Goal: Find specific page/section

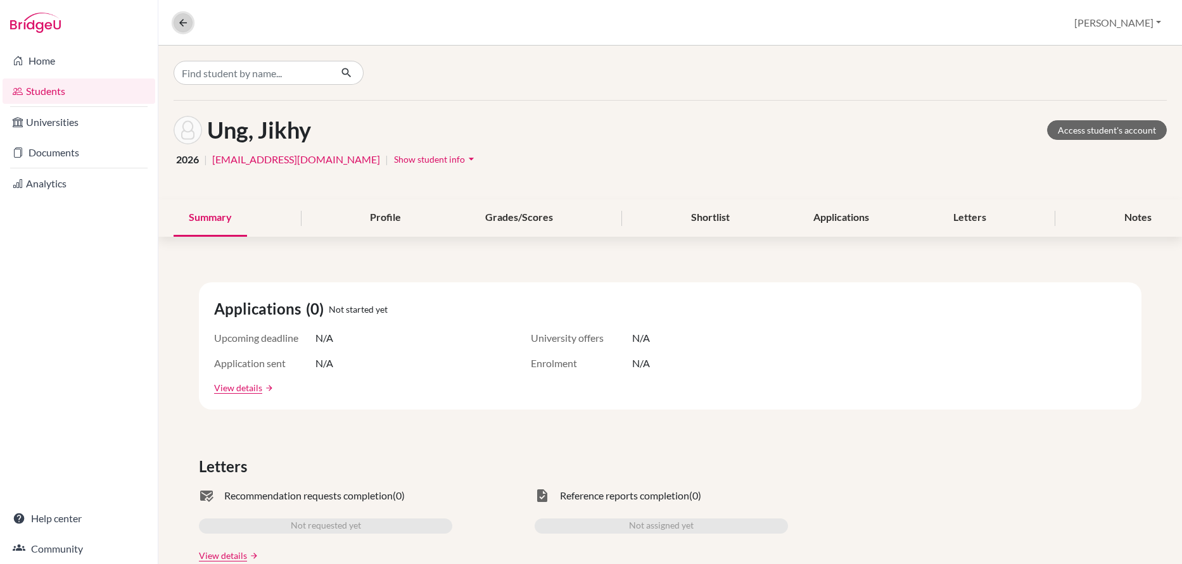
click at [182, 23] on icon at bounding box center [182, 22] width 11 height 11
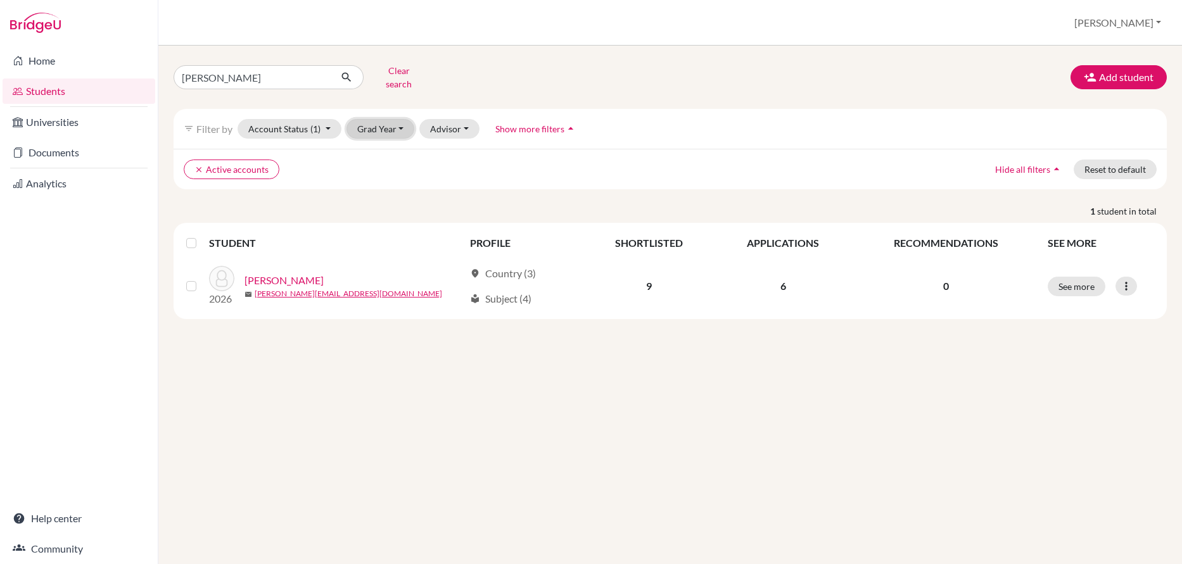
click at [375, 121] on button "Grad Year" at bounding box center [380, 129] width 68 height 20
click at [382, 189] on span "2026" at bounding box center [373, 196] width 23 height 15
click at [388, 72] on button "Clear search" at bounding box center [399, 77] width 70 height 33
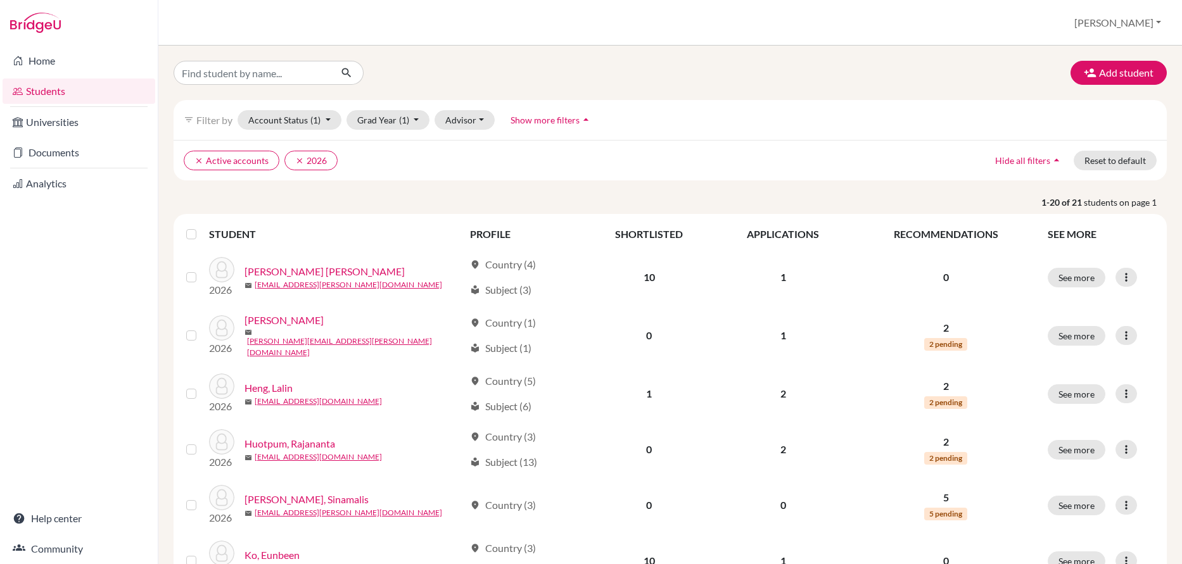
scroll to position [1, 0]
click at [271, 76] on input "Find student by name..." at bounding box center [252, 72] width 157 height 24
type input "[PERSON_NAME]"
click button "submit" at bounding box center [347, 72] width 34 height 24
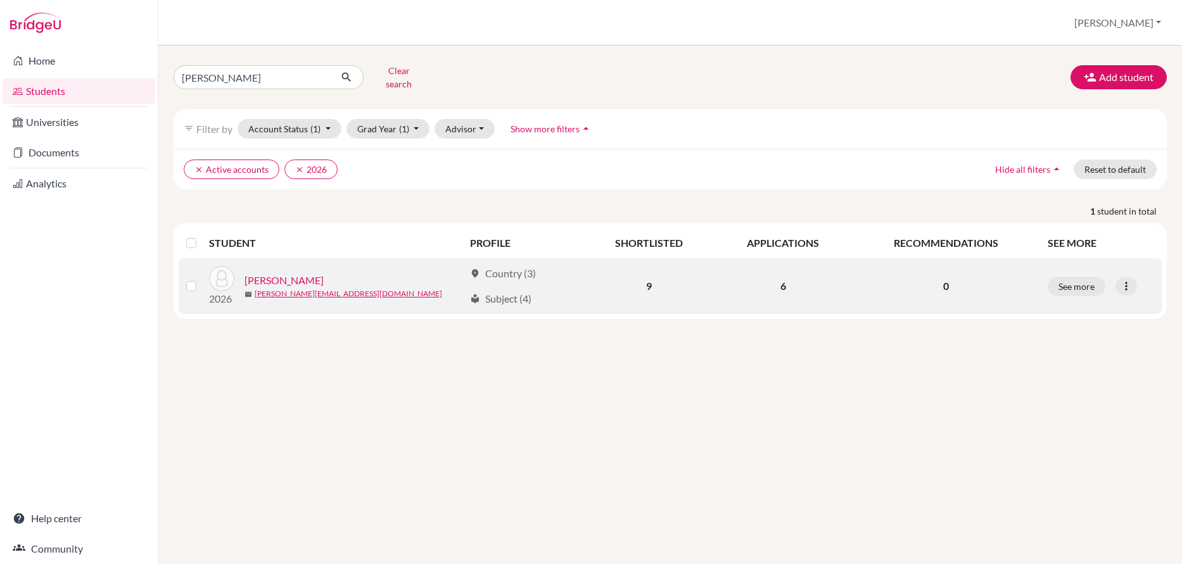
click at [287, 273] on link "[PERSON_NAME]" at bounding box center [283, 280] width 79 height 15
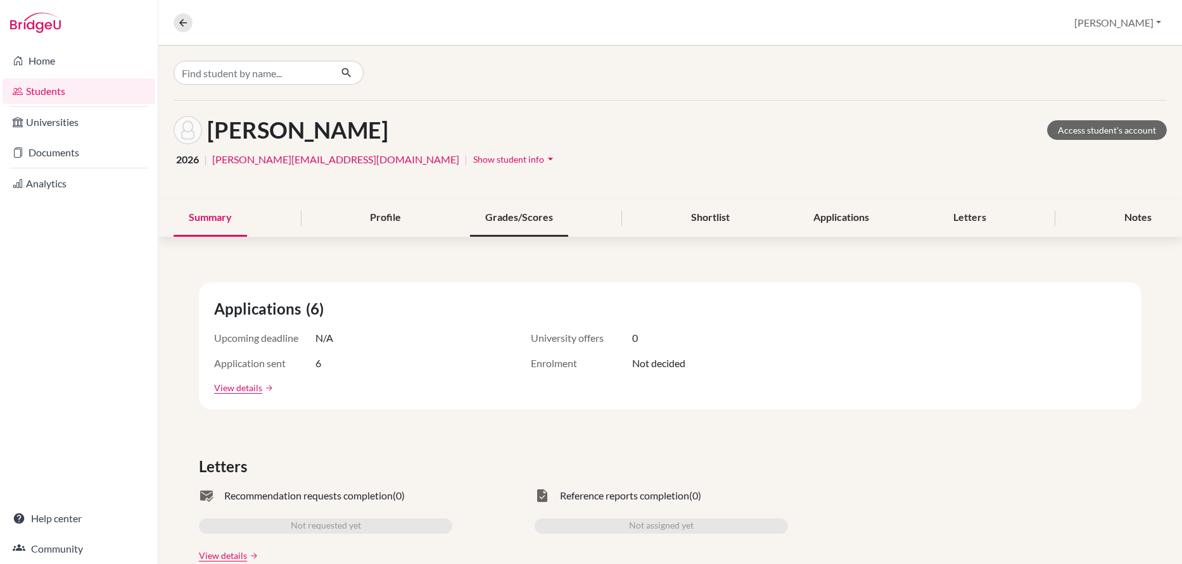
click at [510, 219] on div "Grades/Scores" at bounding box center [519, 217] width 98 height 37
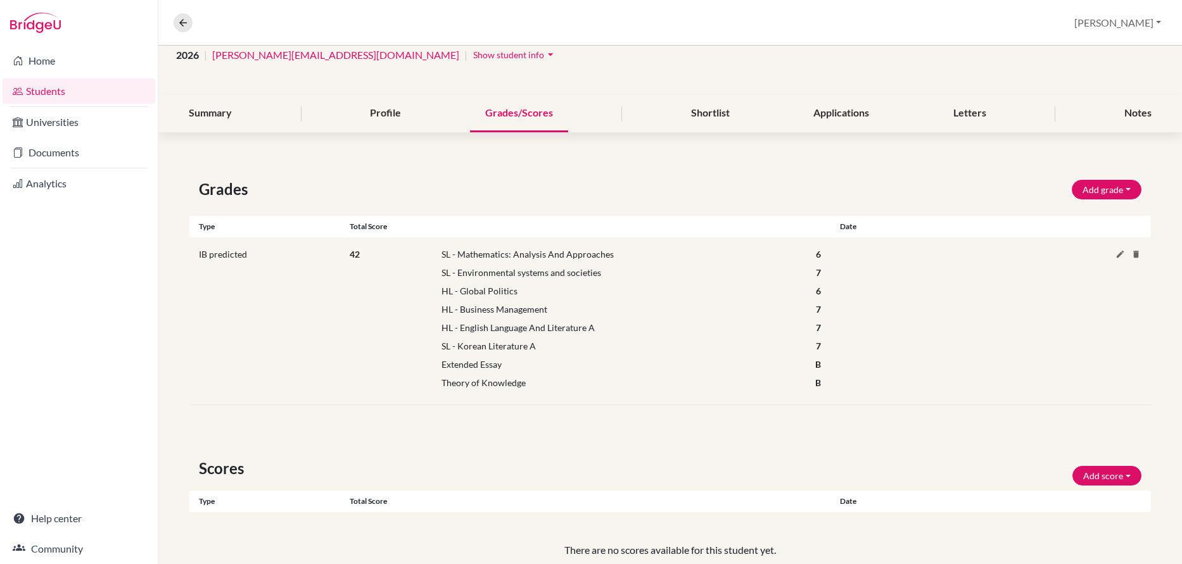
scroll to position [158, 0]
